Goal: Task Accomplishment & Management: Use online tool/utility

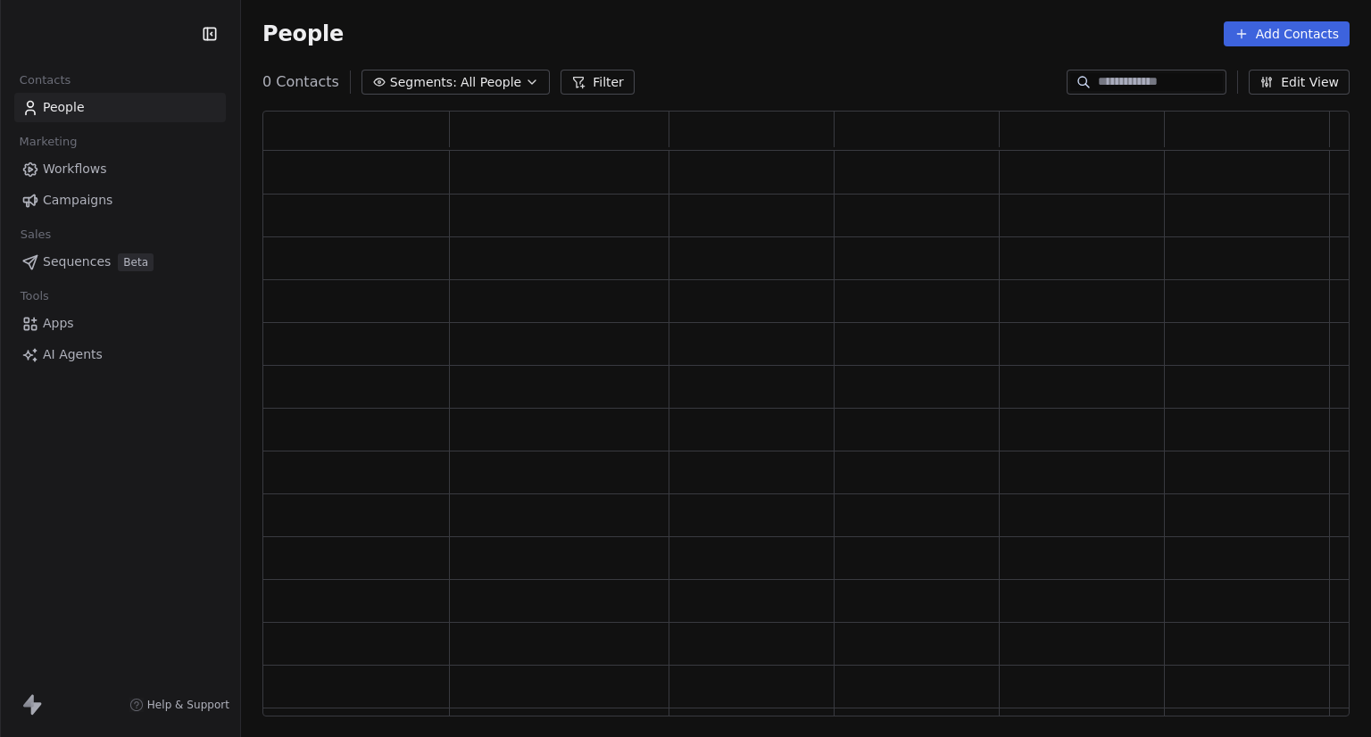
scroll to position [592, 1073]
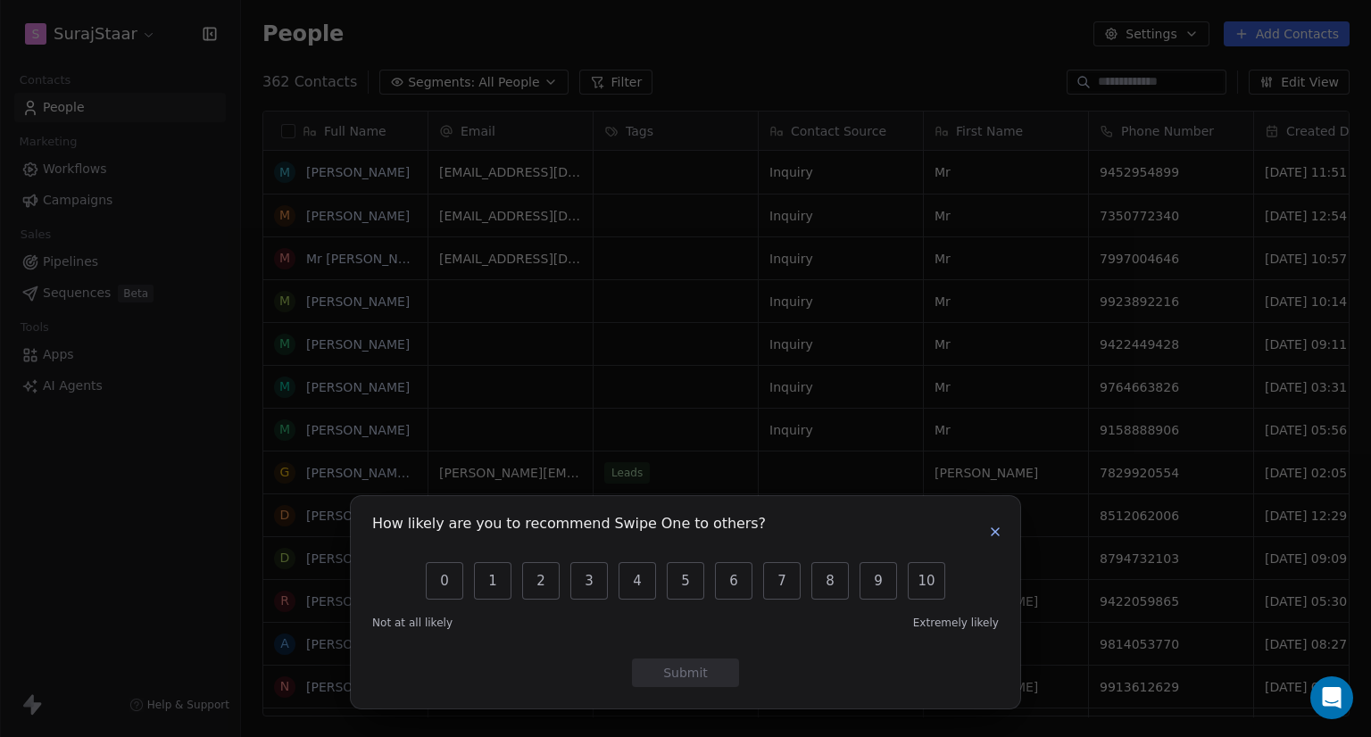
scroll to position [634, 1115]
click at [139, 162] on div "How likely are you to recommend Swipe One to others? 0 1 2 3 4 5 6 7 8 9 10 Not…" at bounding box center [685, 368] width 1371 height 737
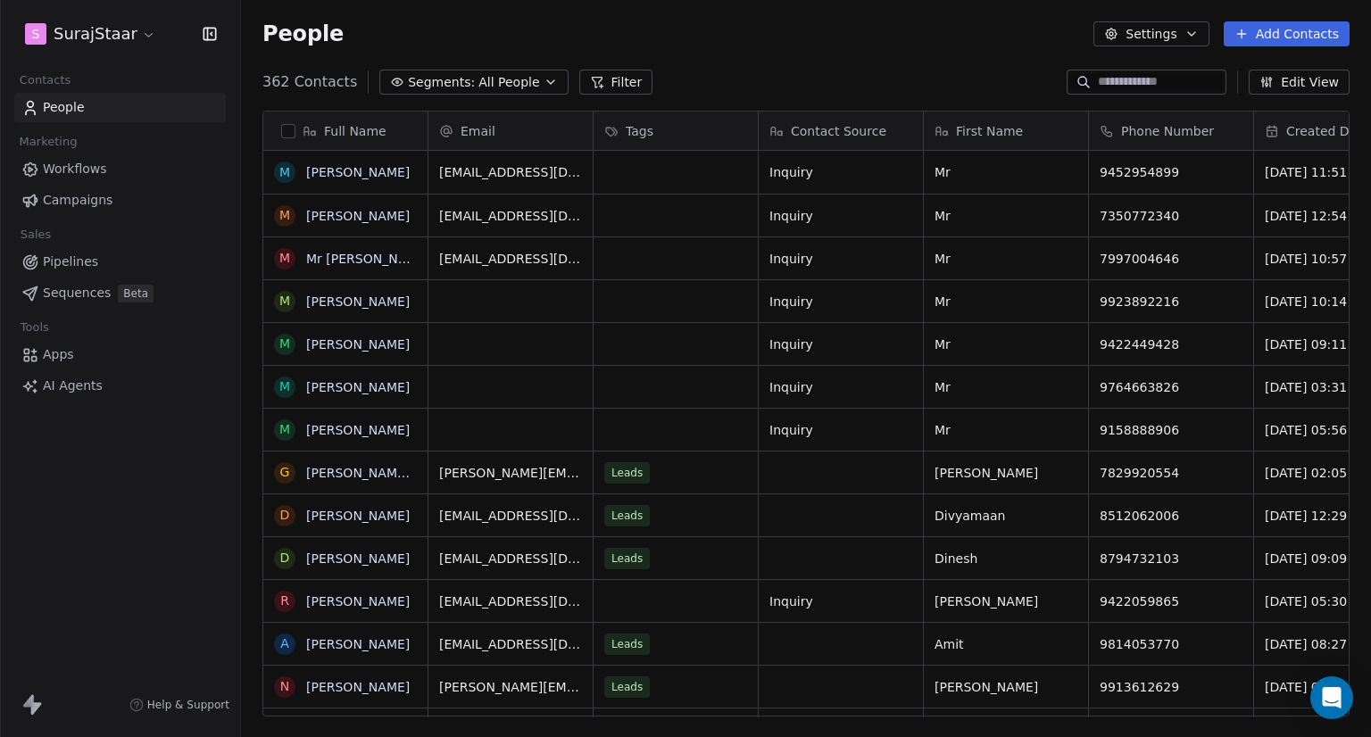
click at [139, 169] on link "Workflows" at bounding box center [119, 168] width 211 height 29
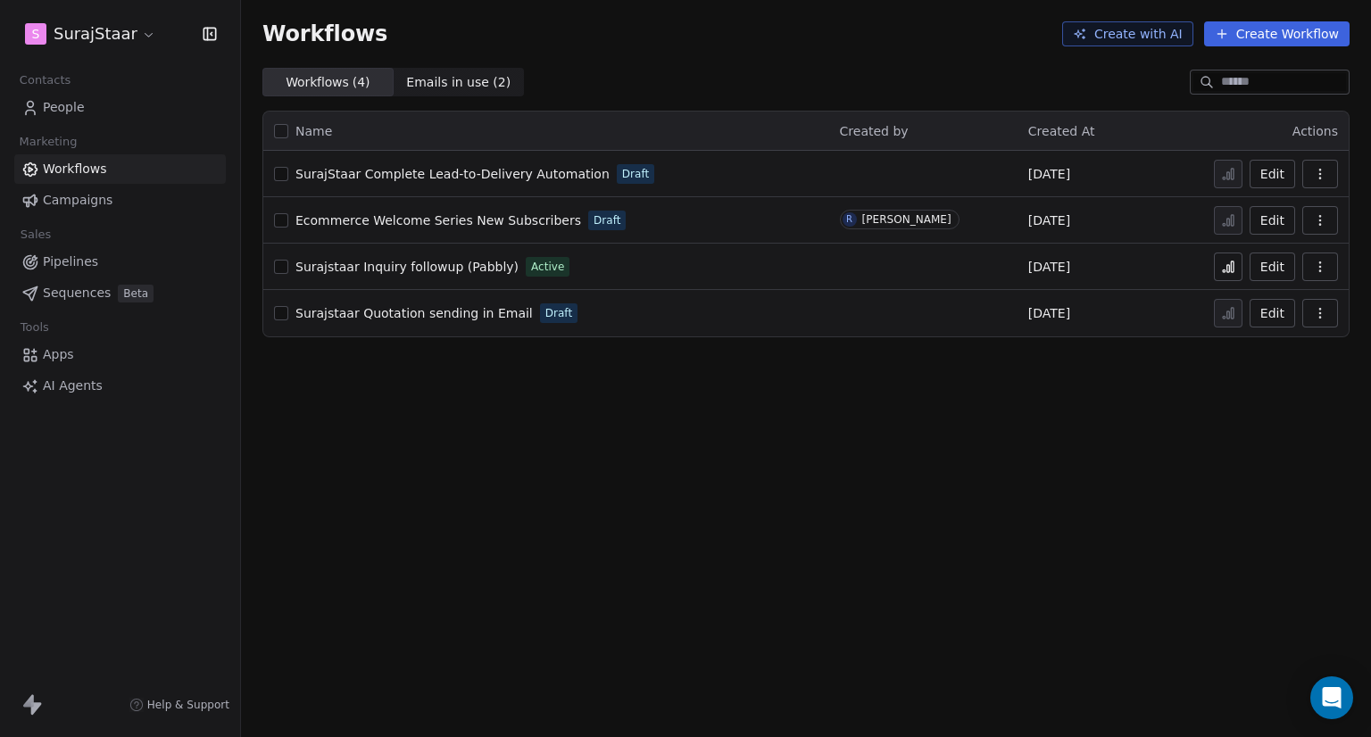
click at [1268, 268] on button "Edit" at bounding box center [1272, 267] width 46 height 29
click at [1231, 263] on icon at bounding box center [1232, 266] width 3 height 11
